Goal: Contribute content: Contribute content

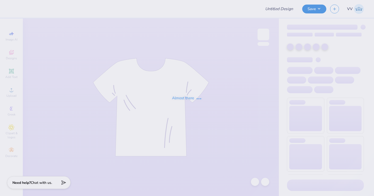
type input "hamptoms"
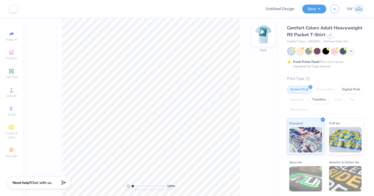
click at [261, 34] on img at bounding box center [263, 34] width 20 height 20
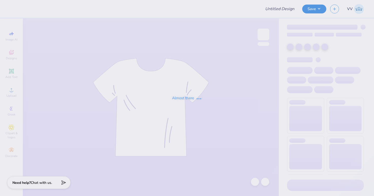
type input "hamptoms"
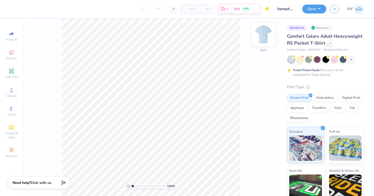
click at [267, 39] on img at bounding box center [263, 34] width 20 height 20
click at [12, 56] on div "Designs" at bounding box center [12, 54] width 18 height 15
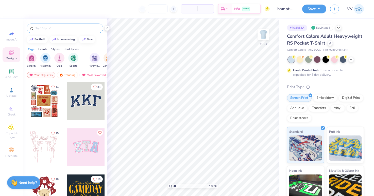
click at [81, 29] on input "text" at bounding box center [67, 28] width 65 height 5
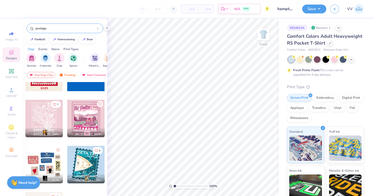
type input "postage"
click at [77, 161] on div "7 Allie Crawford Chi Omega, University of Missouri-Kansas City Grace E. Delta D…" at bounding box center [65, 148] width 84 height 133
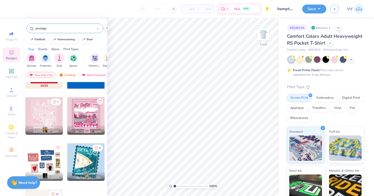
click at [86, 162] on div at bounding box center [86, 162] width 38 height 38
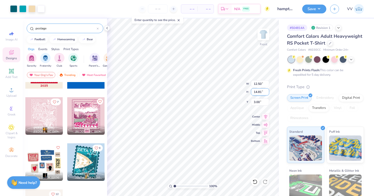
click at [260, 95] on input "14.81" at bounding box center [260, 91] width 18 height 7
click at [203, 149] on li "Ungroup" at bounding box center [207, 151] width 40 height 10
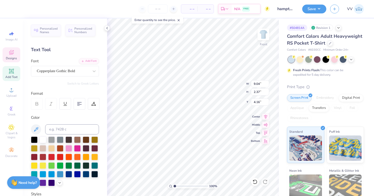
scroll to position [0, 0]
type textarea "KKG X LAMBDA"
type input "14.32"
type input "3.12"
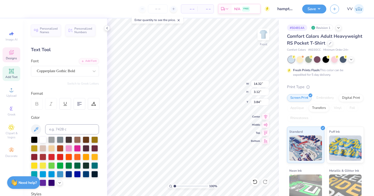
type input "3.84"
click at [256, 83] on input "14.32" at bounding box center [260, 83] width 18 height 7
type input "11.00"
type input "2.39"
type input "4.20"
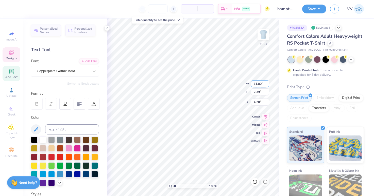
click at [255, 84] on input "11.00" at bounding box center [260, 83] width 18 height 7
type input "9.00"
type input "1.96"
type input "4.42"
click at [179, 186] on input "range" at bounding box center [190, 186] width 34 height 5
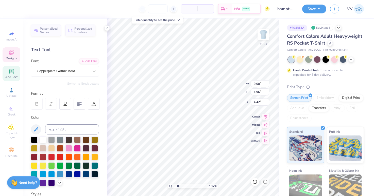
type input "1.95"
click at [178, 186] on input "range" at bounding box center [190, 186] width 34 height 5
type input "4.28"
type input "8.74"
type input "1.90"
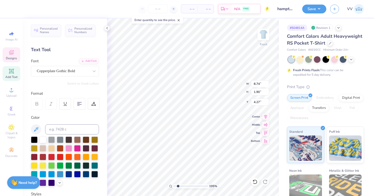
type input "4.28"
click at [185, 186] on input "range" at bounding box center [190, 186] width 34 height 5
type input "1.08"
drag, startPoint x: 184, startPoint y: 187, endPoint x: 175, endPoint y: 187, distance: 9.6
click at [175, 187] on input "range" at bounding box center [190, 186] width 34 height 5
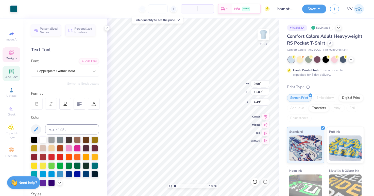
type input "4.54"
type input "1.35"
type input "6.23"
type input "14.74"
type input "10.58"
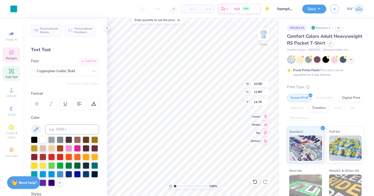
type input "12.89"
type input "3.95"
type input "8.74"
type input "1.90"
type input "14.74"
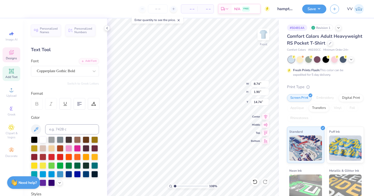
scroll to position [0, 0]
type textarea "SEPTEMBER"
type input "7.14"
type input "1.65"
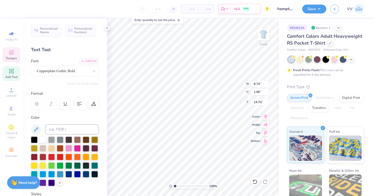
type input "14.72"
type input "2.59"
click at [180, 186] on input "range" at bounding box center [190, 186] width 34 height 5
type input "14.69"
type input "2.75"
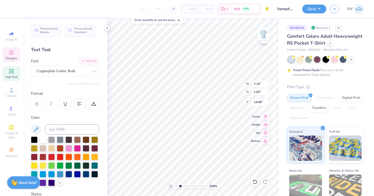
type input "0.63"
type input "15.52"
type input "2.93"
type input "0.68"
type input "16.07"
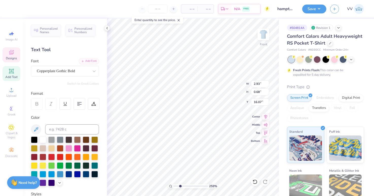
type input "4.22"
click at [185, 187] on input "range" at bounding box center [190, 186] width 34 height 5
type input "12.50"
type input "14.81"
type input "3.00"
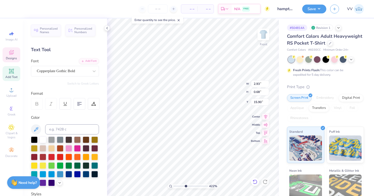
type textarea "2025"
type input "1.19"
type input "0.42"
type input "16.16"
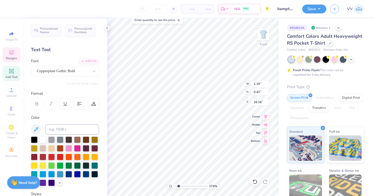
drag, startPoint x: 185, startPoint y: 186, endPoint x: 178, endPoint y: 187, distance: 6.9
click at [178, 187] on input "range" at bounding box center [190, 186] width 34 height 5
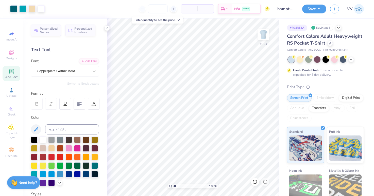
type input "1"
drag, startPoint x: 180, startPoint y: 186, endPoint x: 170, endPoint y: 187, distance: 9.6
click at [170, 187] on div "100 %" at bounding box center [193, 186] width 51 height 5
click at [260, 92] on input "14.81" at bounding box center [260, 91] width 18 height 7
click at [264, 37] on img at bounding box center [263, 34] width 20 height 20
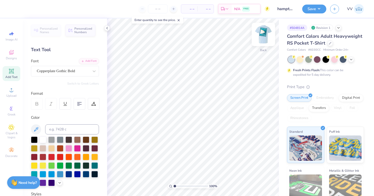
click at [262, 37] on img at bounding box center [263, 34] width 20 height 20
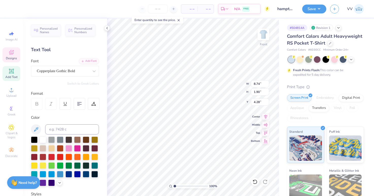
drag, startPoint x: 262, startPoint y: 33, endPoint x: 21, endPoint y: 76, distance: 244.8
click at [262, 33] on img at bounding box center [263, 34] width 10 height 10
click at [13, 74] on div "Add Text" at bounding box center [12, 73] width 18 height 15
click at [56, 71] on div "Super Dream" at bounding box center [62, 71] width 53 height 8
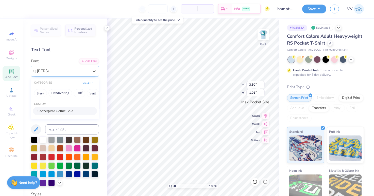
click at [54, 111] on span "Copperplate Gothic Bold" at bounding box center [56, 111] width 36 height 5
type input "COPP"
type input "3.44"
type input "0.88"
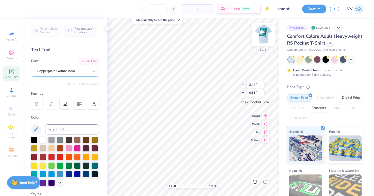
click at [261, 37] on img at bounding box center [263, 34] width 20 height 20
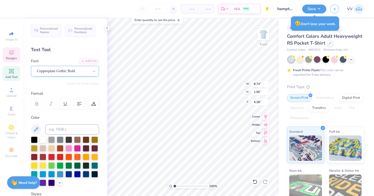
type textarea "KKG x LAMBDA"
type input "8.62"
type input "1.88"
type input "4.29"
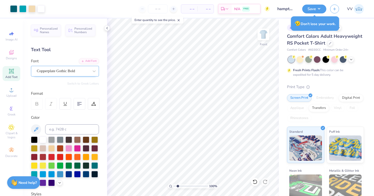
click at [177, 186] on input "range" at bounding box center [190, 186] width 34 height 5
click at [181, 186] on input "range" at bounding box center [190, 186] width 34 height 5
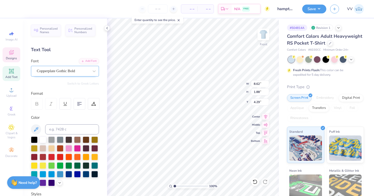
type input "1"
click at [165, 187] on div "100 %" at bounding box center [193, 108] width 178 height 178
click at [262, 35] on img at bounding box center [263, 34] width 20 height 20
type textarea "in the hamptons"
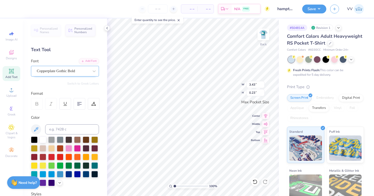
type input "3.43"
type input "0.23"
click at [247, 84] on input "3.43" at bounding box center [255, 84] width 18 height 7
type input "3.50"
type input "0.24"
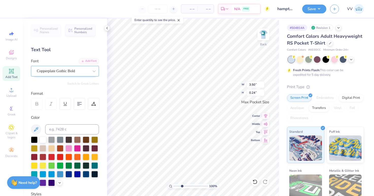
type input "3.05"
click at [182, 185] on input "range" at bounding box center [190, 186] width 34 height 5
click at [11, 93] on div "Upload" at bounding box center [12, 92] width 18 height 15
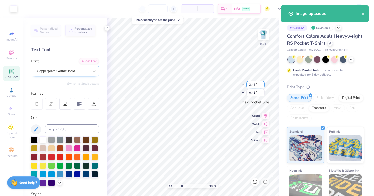
click at [256, 84] on input "3.44" at bounding box center [255, 84] width 18 height 7
type input "3.50"
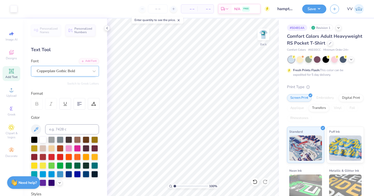
type input "1"
drag, startPoint x: 174, startPoint y: 187, endPoint x: 174, endPoint y: 184, distance: 3.1
click at [174, 187] on input "range" at bounding box center [190, 186] width 34 height 5
click at [317, 8] on button "Save" at bounding box center [314, 8] width 24 height 9
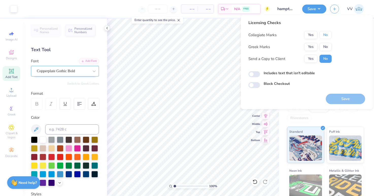
drag, startPoint x: 325, startPoint y: 35, endPoint x: 317, endPoint y: 42, distance: 10.9
click at [325, 35] on button "No" at bounding box center [325, 35] width 12 height 8
click at [312, 48] on button "Yes" at bounding box center [310, 47] width 13 height 8
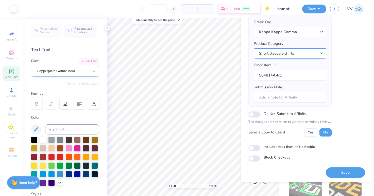
scroll to position [41, 0]
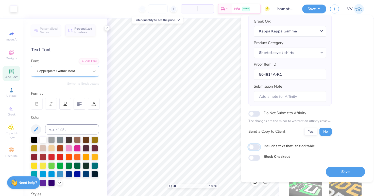
click at [255, 148] on input "Includes text that isn't editable" at bounding box center [254, 147] width 12 height 6
checkbox input "true"
click at [351, 173] on button "Save" at bounding box center [345, 172] width 39 height 10
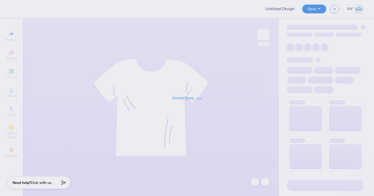
type input "[PERSON_NAME] : [GEOGRAPHIC_DATA]"
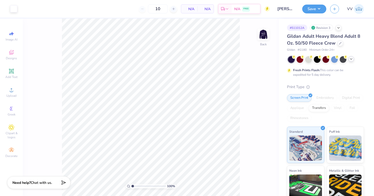
click at [350, 59] on icon at bounding box center [351, 59] width 4 height 4
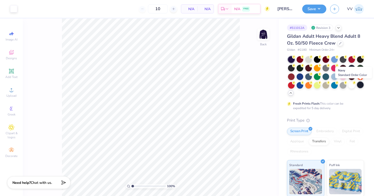
click at [360, 85] on div at bounding box center [360, 85] width 7 height 7
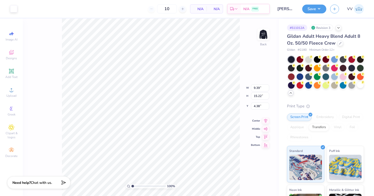
type input "4.26"
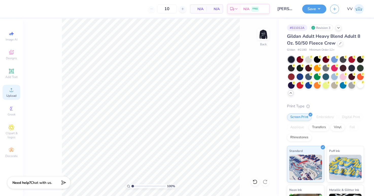
click at [11, 92] on circle at bounding box center [11, 91] width 3 height 3
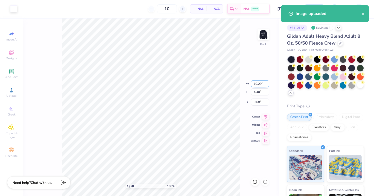
click at [260, 85] on input "10.29" at bounding box center [260, 83] width 18 height 7
type input "7.00"
type input "2.99"
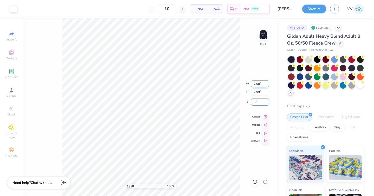
type input "3.00"
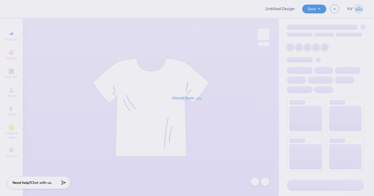
type input "[PERSON_NAME] : [GEOGRAPHIC_DATA]"
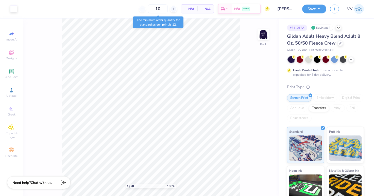
click at [354, 59] on div at bounding box center [326, 59] width 76 height 7
click at [352, 60] on icon at bounding box center [351, 59] width 4 height 4
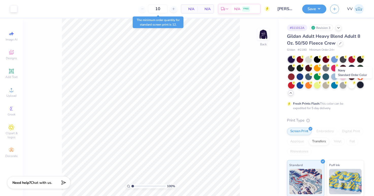
click at [359, 84] on div at bounding box center [360, 85] width 7 height 7
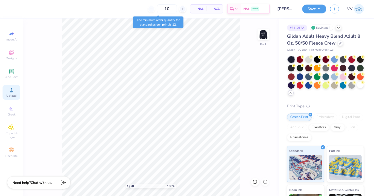
click at [12, 92] on icon at bounding box center [11, 90] width 6 height 6
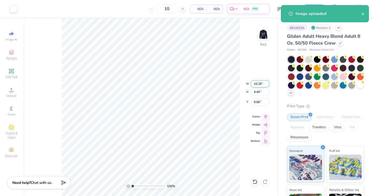
click at [258, 83] on input "10.29" at bounding box center [260, 83] width 18 height 7
type input "7.00"
type input "2.99"
type input "3.00"
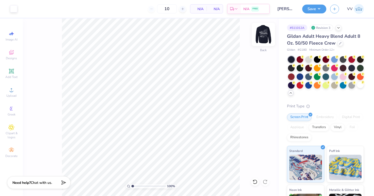
click at [260, 40] on img at bounding box center [263, 34] width 20 height 20
click at [11, 97] on span "Upload" at bounding box center [11, 96] width 10 height 4
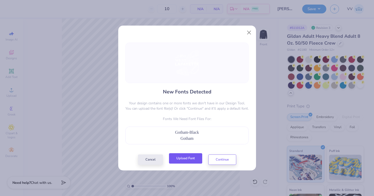
click at [191, 156] on button "Upload Font" at bounding box center [185, 158] width 33 height 10
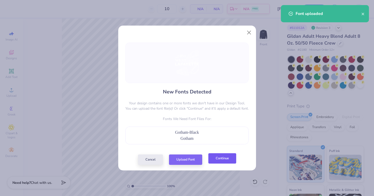
click at [224, 160] on button "Continue" at bounding box center [222, 158] width 28 height 10
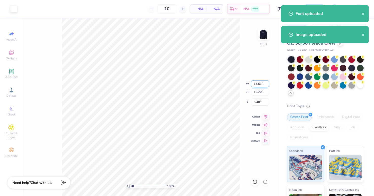
click at [253, 84] on input "14.61" at bounding box center [260, 83] width 18 height 7
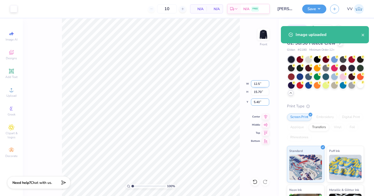
type input "12.50"
type input "13.43"
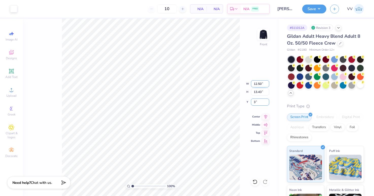
type input "3.00"
type input "2.27"
click at [137, 186] on input "range" at bounding box center [148, 186] width 34 height 5
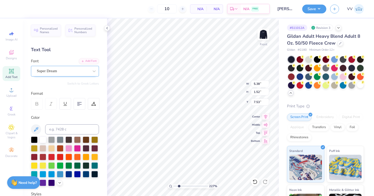
click at [67, 71] on div "Super Dream" at bounding box center [62, 71] width 53 height 8
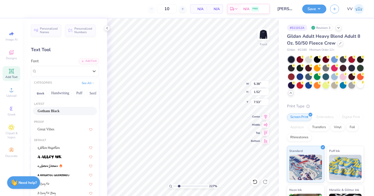
click at [56, 111] on span "Gotham Black" at bounding box center [49, 111] width 22 height 5
type input "6.28"
type input "1.49"
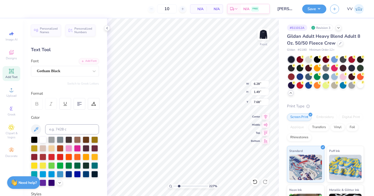
type input "7.62"
type input "3.35"
type input "1.46"
type input "5.38"
click at [76, 70] on div "Super Dream" at bounding box center [62, 71] width 53 height 8
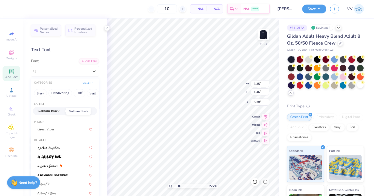
click at [57, 110] on span "Gotham Black" at bounding box center [49, 111] width 22 height 5
type input "3.26"
type input "1.49"
type input "5.50"
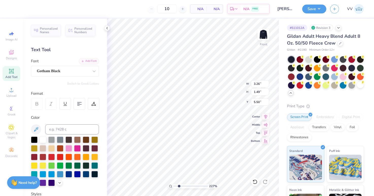
type input "5.49"
type input "6.28"
type input "7.63"
type input "1"
click at [164, 188] on div "100 %" at bounding box center [193, 108] width 178 height 178
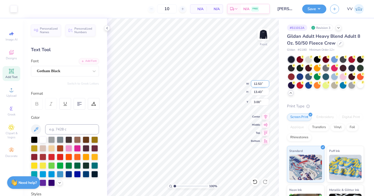
click at [257, 83] on input "12.53" at bounding box center [260, 83] width 18 height 7
type input "12.50"
type input "13.40"
type input "3.00"
click at [319, 7] on button "Save" at bounding box center [314, 8] width 24 height 9
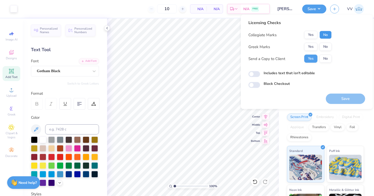
click at [328, 35] on button "No" at bounding box center [325, 35] width 12 height 8
click at [327, 46] on button "No" at bounding box center [325, 47] width 12 height 8
click at [255, 74] on input "Includes text that isn't editable" at bounding box center [254, 74] width 12 height 6
checkbox input "true"
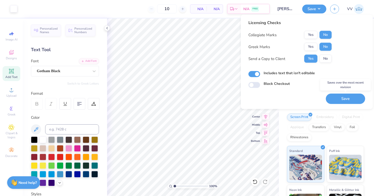
click at [341, 99] on button "Save" at bounding box center [345, 99] width 39 height 10
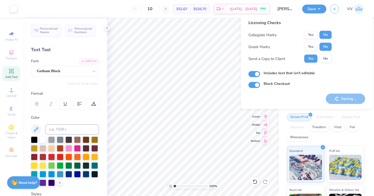
checkbox input "true"
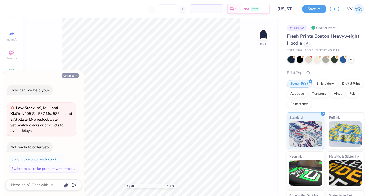
drag, startPoint x: 73, startPoint y: 76, endPoint x: 76, endPoint y: 73, distance: 4.2
click at [72, 76] on button "Collapse" at bounding box center [70, 75] width 17 height 5
type textarea "x"
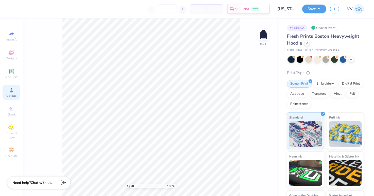
click at [8, 93] on div "Upload" at bounding box center [12, 92] width 18 height 15
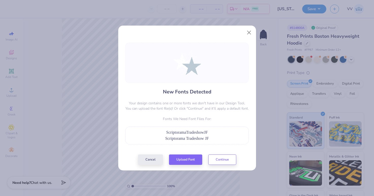
click at [186, 155] on div "New Fonts Detected Your design contains one or more fonts we don't have in our …" at bounding box center [187, 104] width 126 height 122
click at [181, 163] on button "Upload Font" at bounding box center [185, 158] width 33 height 10
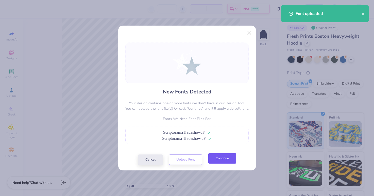
click at [227, 160] on button "Continue" at bounding box center [222, 158] width 28 height 10
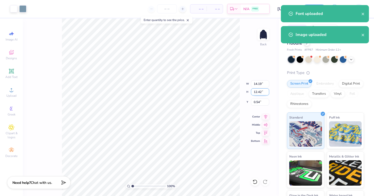
click at [261, 92] on input "12.42" at bounding box center [260, 91] width 18 height 7
type input "10.5"
type input "12.00"
type input "10.50"
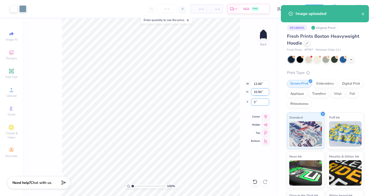
type input "2.50"
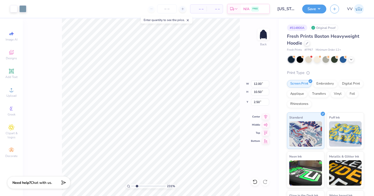
type input "2.29"
click at [137, 187] on input "range" at bounding box center [148, 186] width 34 height 5
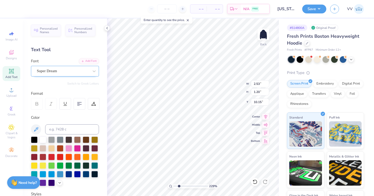
click at [51, 68] on div "Super Dream" at bounding box center [62, 71] width 53 height 8
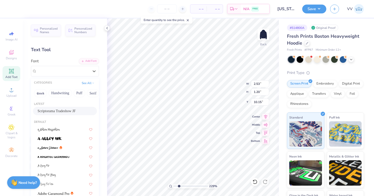
click at [56, 108] on div "Scriptorama Tradeshow JF" at bounding box center [65, 111] width 64 height 8
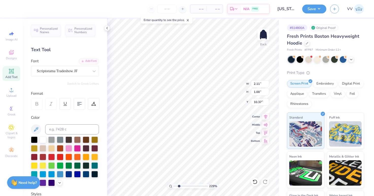
type input "2.11"
type input "1.00"
type input "10.37"
type input "2.53"
type input "1.20"
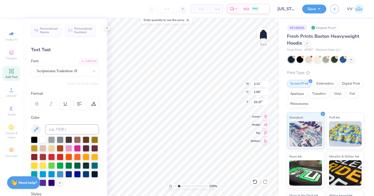
type input "10.98"
click at [60, 74] on div "Super Dream" at bounding box center [62, 71] width 53 height 8
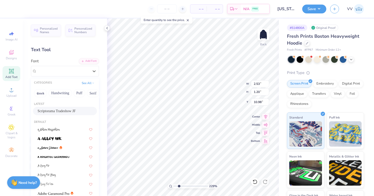
click at [57, 109] on span "Scriptorama Tradeshow JF" at bounding box center [57, 111] width 38 height 5
type input "2.11"
type input "1.00"
type input "11.20"
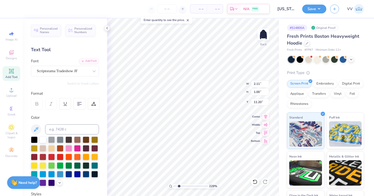
type input "3.01"
type input "1.33"
type input "11.63"
click at [59, 70] on div "Super Dream" at bounding box center [62, 71] width 53 height 8
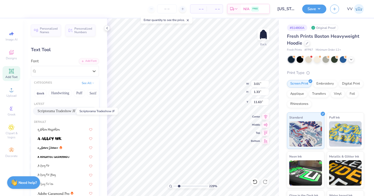
click at [57, 113] on span "Scriptorama Tradeshow JF" at bounding box center [57, 111] width 38 height 5
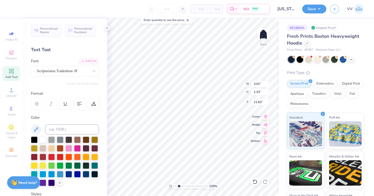
type input "2.55"
type input "1.06"
type input "11.90"
click at [177, 186] on input "range" at bounding box center [190, 186] width 34 height 5
type input "3.21"
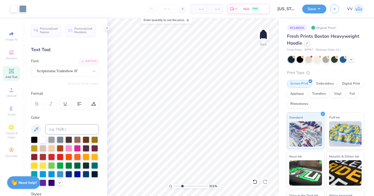
click at [182, 187] on input "range" at bounding box center [190, 186] width 34 height 5
type input "3.01"
type input "2.48"
type input "10.49"
type input "3.83"
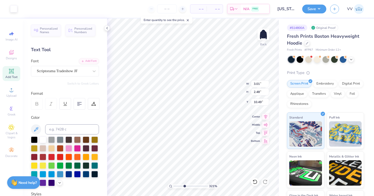
click at [184, 187] on input "range" at bounding box center [190, 186] width 34 height 5
type input "10.49"
type input "6.17"
click at [192, 186] on input "range" at bounding box center [190, 186] width 34 height 5
type input "10.46"
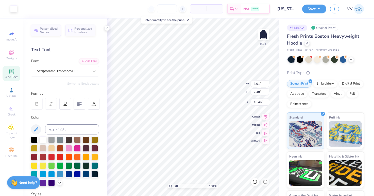
click at [176, 187] on input "range" at bounding box center [190, 186] width 34 height 5
type input "1"
click at [173, 187] on input "range" at bounding box center [190, 186] width 34 height 5
click at [259, 102] on input "2.50" at bounding box center [260, 102] width 18 height 7
type input "2.00"
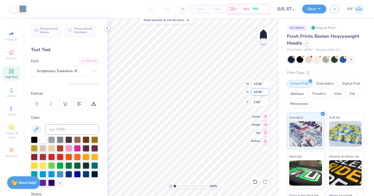
click at [258, 92] on input "10.50" at bounding box center [260, 91] width 18 height 7
type input "10"
type input "11.42"
type input "10.00"
type input "3.00"
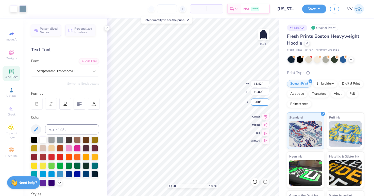
click at [254, 101] on input "3.00" at bounding box center [260, 102] width 18 height 7
type input "2.00"
click at [178, 186] on input "range" at bounding box center [190, 186] width 34 height 5
type input "1"
drag, startPoint x: 178, startPoint y: 186, endPoint x: 172, endPoint y: 184, distance: 6.2
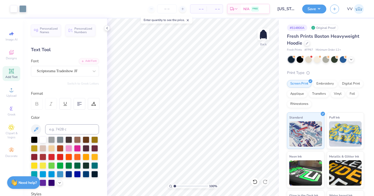
click at [172, 186] on div "100 %" at bounding box center [193, 186] width 51 height 5
click at [312, 8] on button "Save" at bounding box center [314, 8] width 24 height 9
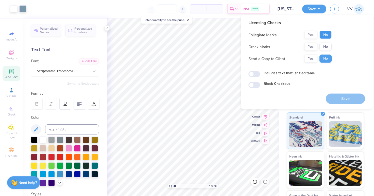
click at [329, 37] on button "No" at bounding box center [325, 35] width 12 height 8
click at [312, 45] on button "Yes" at bounding box center [310, 47] width 13 height 8
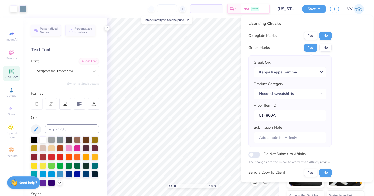
scroll to position [41, 0]
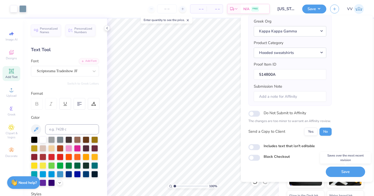
click at [345, 168] on button "Save" at bounding box center [345, 172] width 39 height 10
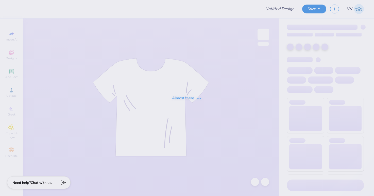
type input "Stadium OU"
